Goal: Transaction & Acquisition: Purchase product/service

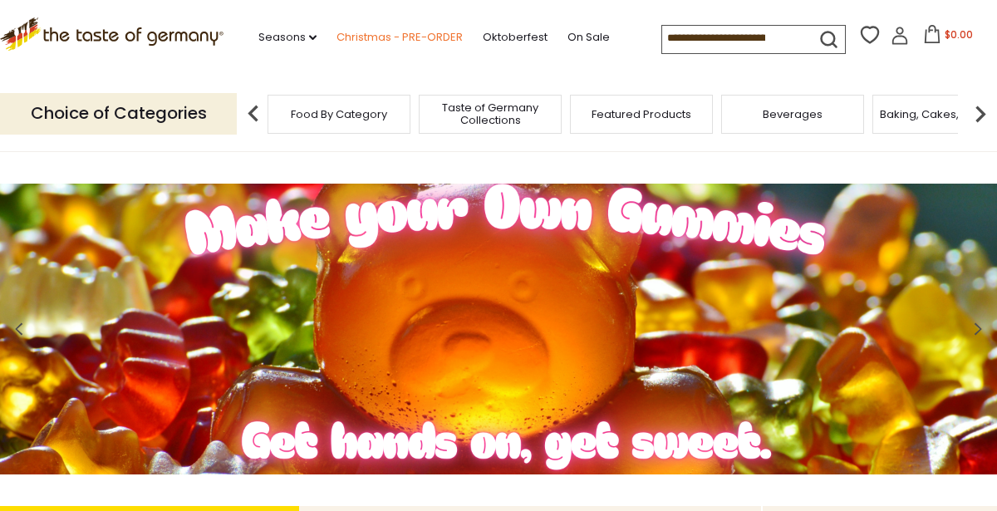
click at [357, 32] on link "Christmas - PRE-ORDER" at bounding box center [400, 37] width 126 height 18
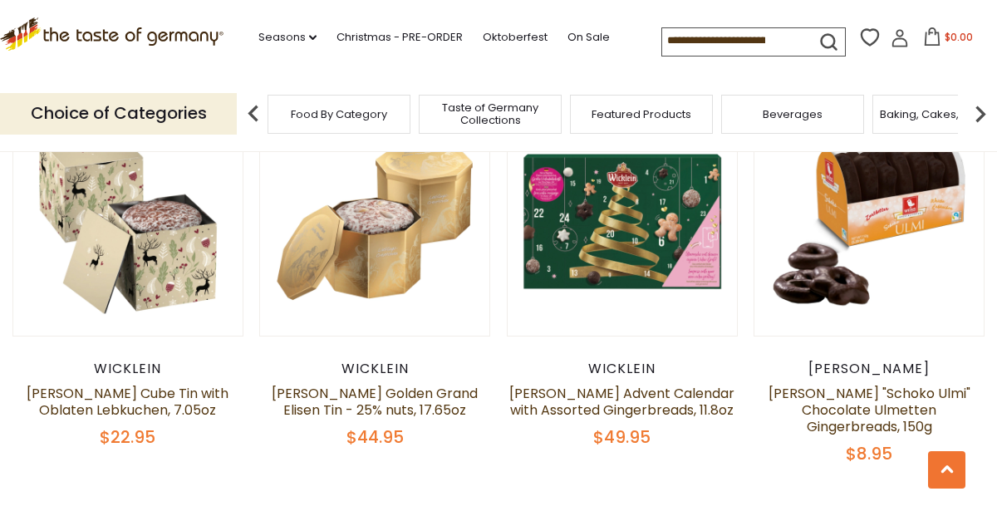
scroll to position [1309, 0]
